Goal: Task Accomplishment & Management: Use online tool/utility

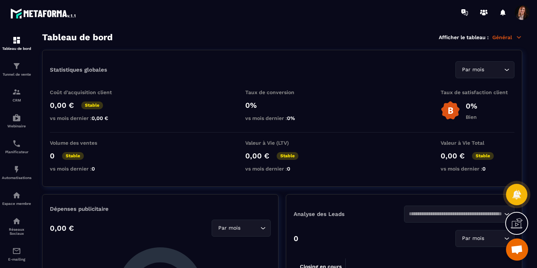
scroll to position [961, 0]
click at [18, 73] on p "Tunnel de vente" at bounding box center [17, 74] width 30 height 4
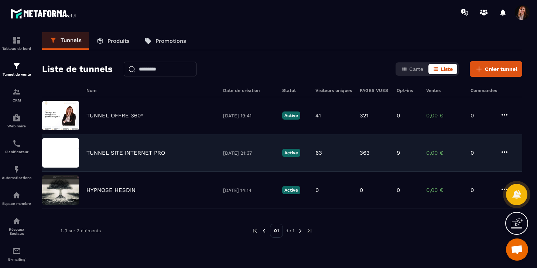
click at [129, 152] on p "TUNNEL SITE INTERNET PRO" at bounding box center [125, 153] width 79 height 7
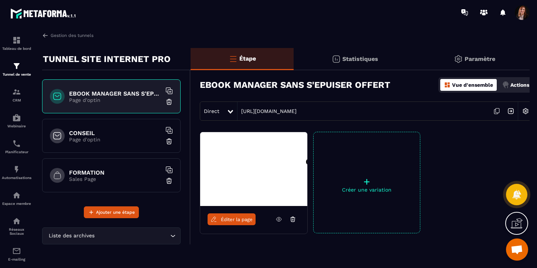
click at [234, 223] on link "Éditer la page" at bounding box center [231, 219] width 48 height 12
